Goal: Obtain resource: Download file/media

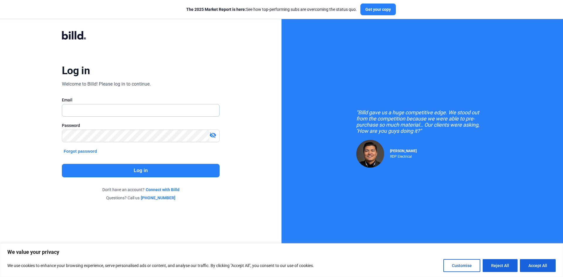
type input "[EMAIL_ADDRESS][DOMAIN_NAME]"
click at [81, 172] on button "Log in" at bounding box center [141, 171] width 158 height 14
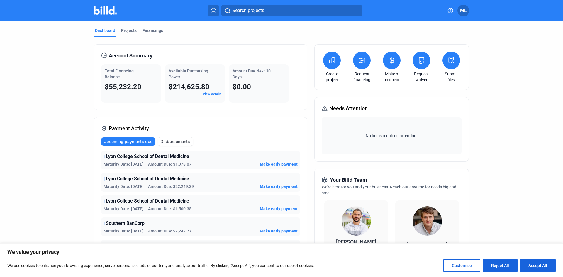
click at [127, 29] on div "Projects" at bounding box center [129, 31] width 16 height 6
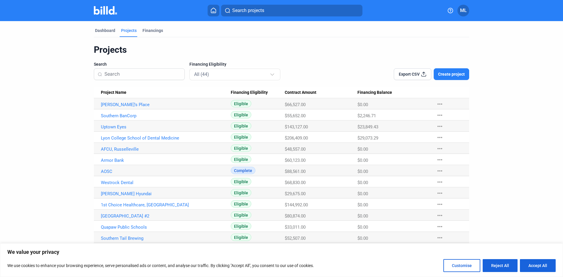
click at [105, 107] on link "Uptown Eyes" at bounding box center [166, 104] width 130 height 5
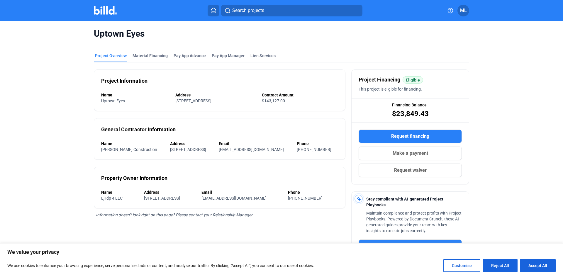
click at [147, 55] on div "Material Financing" at bounding box center [150, 56] width 35 height 6
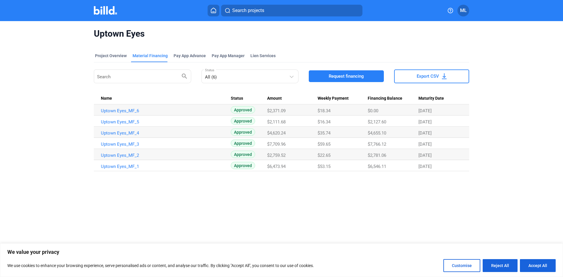
click at [113, 110] on link "Uptown Eyes_MF_6" at bounding box center [166, 110] width 130 height 5
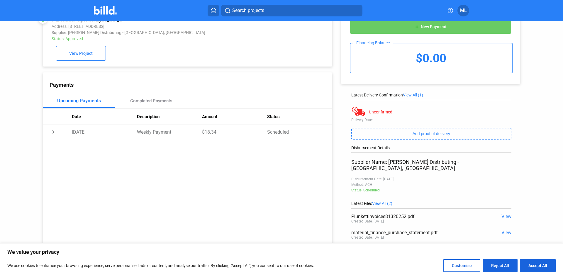
scroll to position [27, 0]
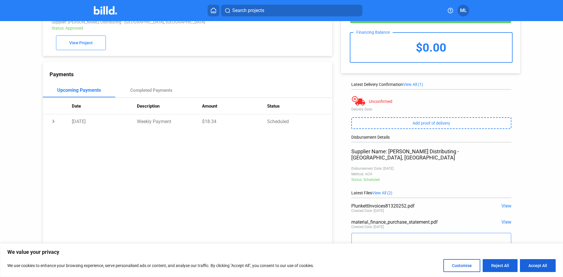
click at [504, 203] on span "View" at bounding box center [507, 206] width 10 height 6
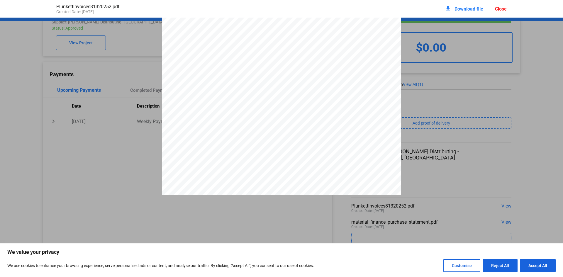
scroll to position [0, 0]
click at [501, 10] on div "Close" at bounding box center [501, 9] width 12 height 6
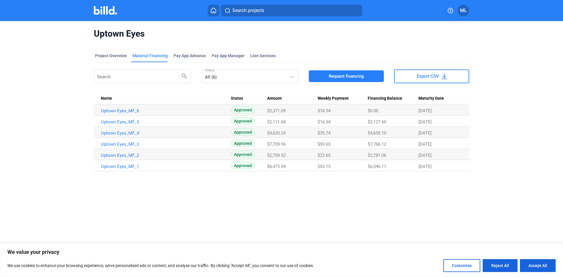
click at [111, 114] on link "Uptown Eyes_MF_4" at bounding box center [166, 110] width 130 height 5
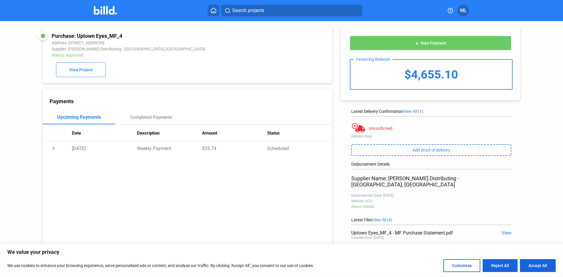
scroll to position [43, 0]
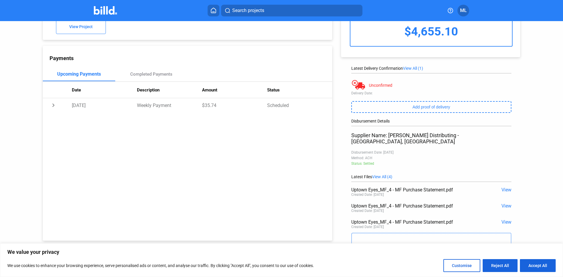
click at [384, 175] on span "View All (4)" at bounding box center [382, 177] width 20 height 5
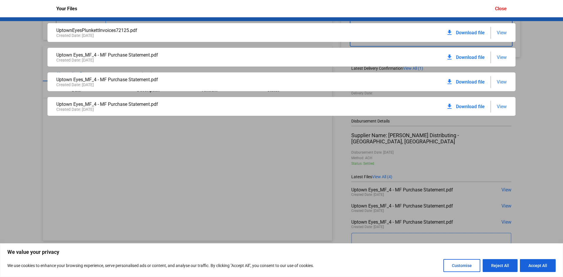
click at [500, 31] on span "View" at bounding box center [502, 33] width 10 height 6
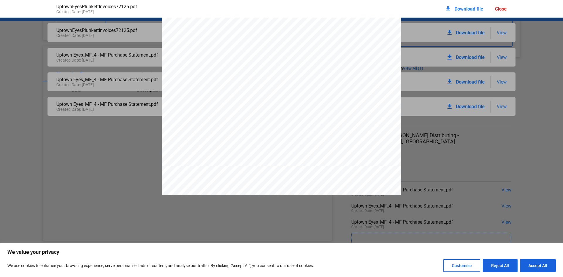
scroll to position [68, 0]
click at [473, 7] on span "Download file" at bounding box center [469, 9] width 29 height 6
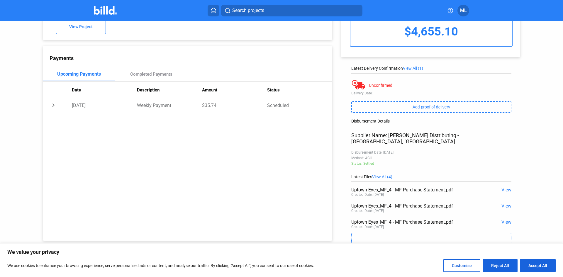
click at [379, 175] on span "View All (4)" at bounding box center [382, 177] width 20 height 5
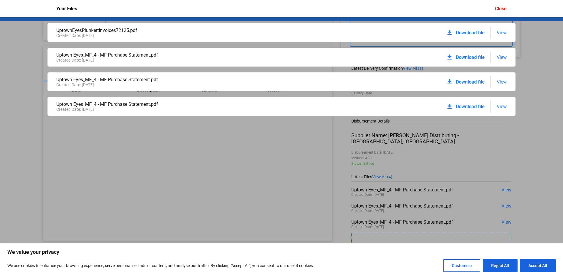
click at [504, 33] on span "View" at bounding box center [502, 33] width 10 height 6
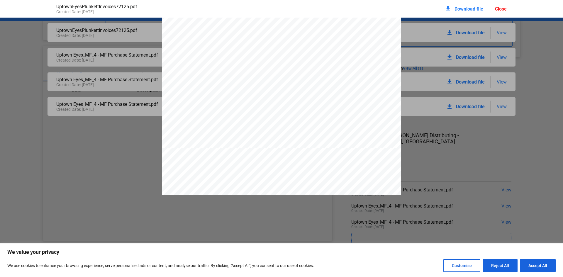
scroll to position [0, 0]
click at [504, 5] on div "download Download file Close" at bounding box center [476, 8] width 62 height 13
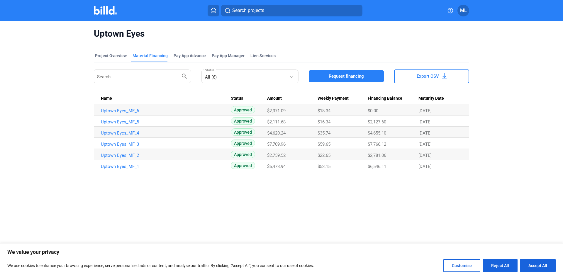
click at [121, 109] on link "Uptown Eyes_MF_6" at bounding box center [166, 110] width 130 height 5
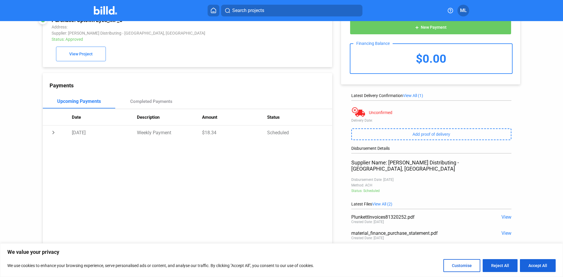
scroll to position [27, 0]
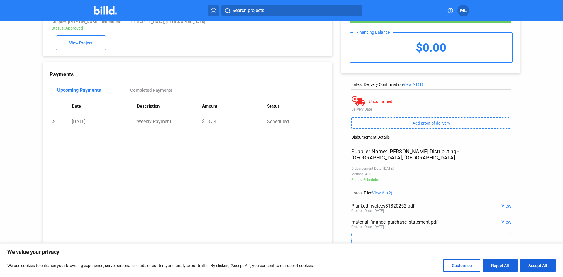
click at [503, 203] on span "View" at bounding box center [507, 206] width 10 height 6
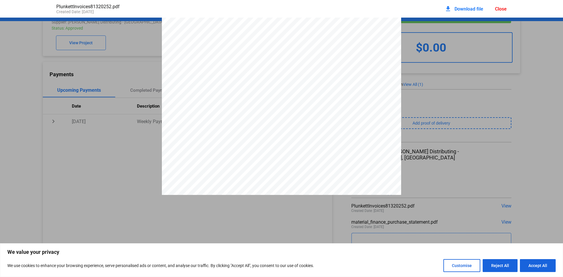
scroll to position [0, 0]
click at [470, 9] on span "Download file" at bounding box center [469, 9] width 29 height 6
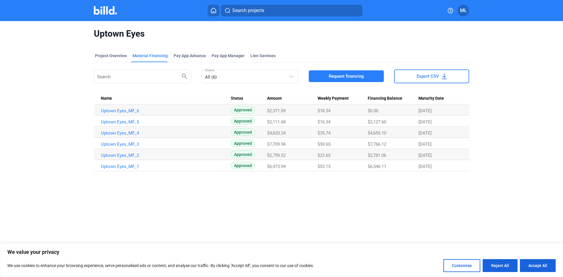
click at [108, 56] on div "Project Overview" at bounding box center [111, 56] width 32 height 6
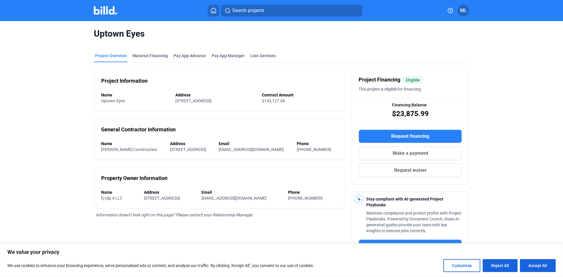
click at [105, 13] on img at bounding box center [105, 10] width 23 height 9
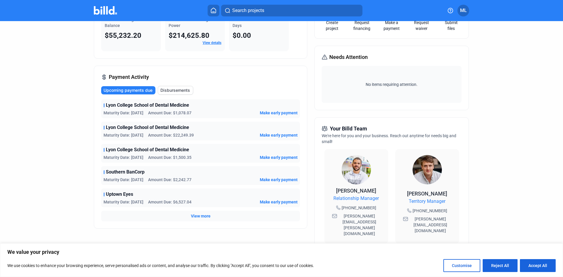
scroll to position [68, 0]
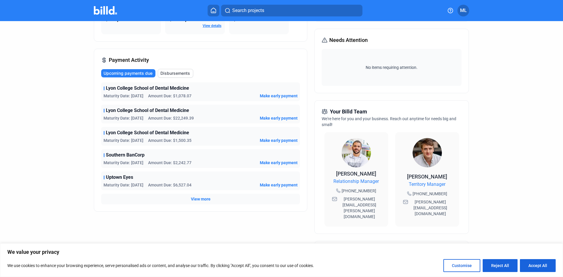
click at [200, 199] on span "View more" at bounding box center [201, 199] width 20 height 6
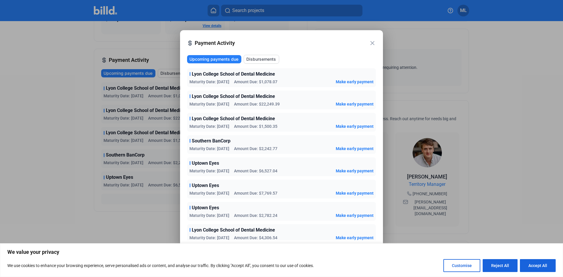
click at [372, 43] on mat-icon "close" at bounding box center [372, 43] width 7 height 7
